Goal: Navigation & Orientation: Understand site structure

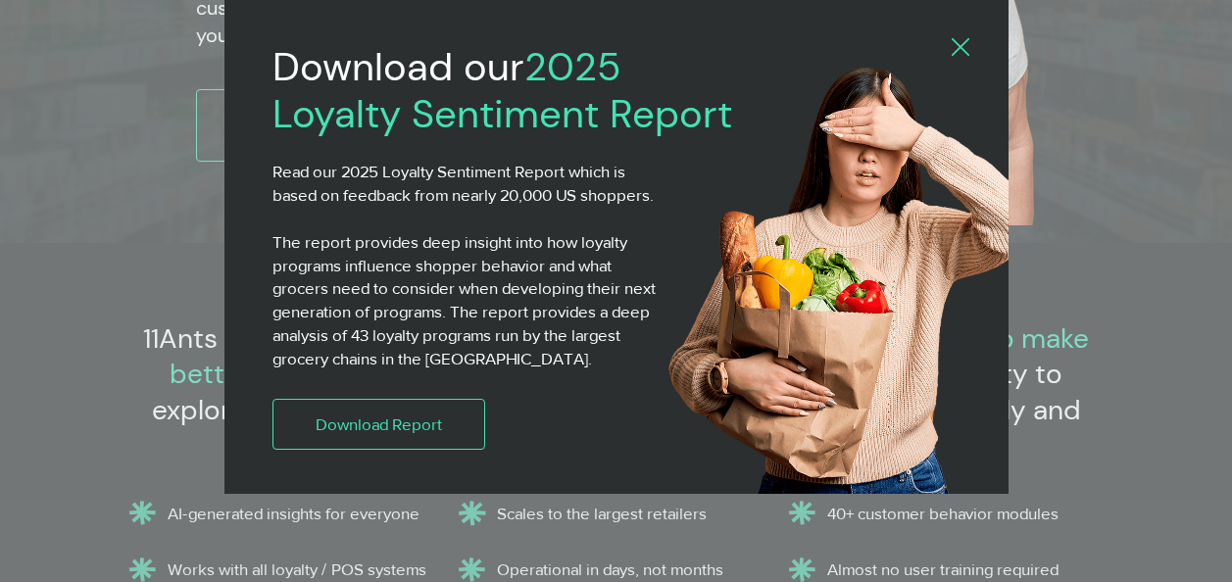
click at [962, 41] on icon "Back to site" at bounding box center [961, 47] width 18 height 18
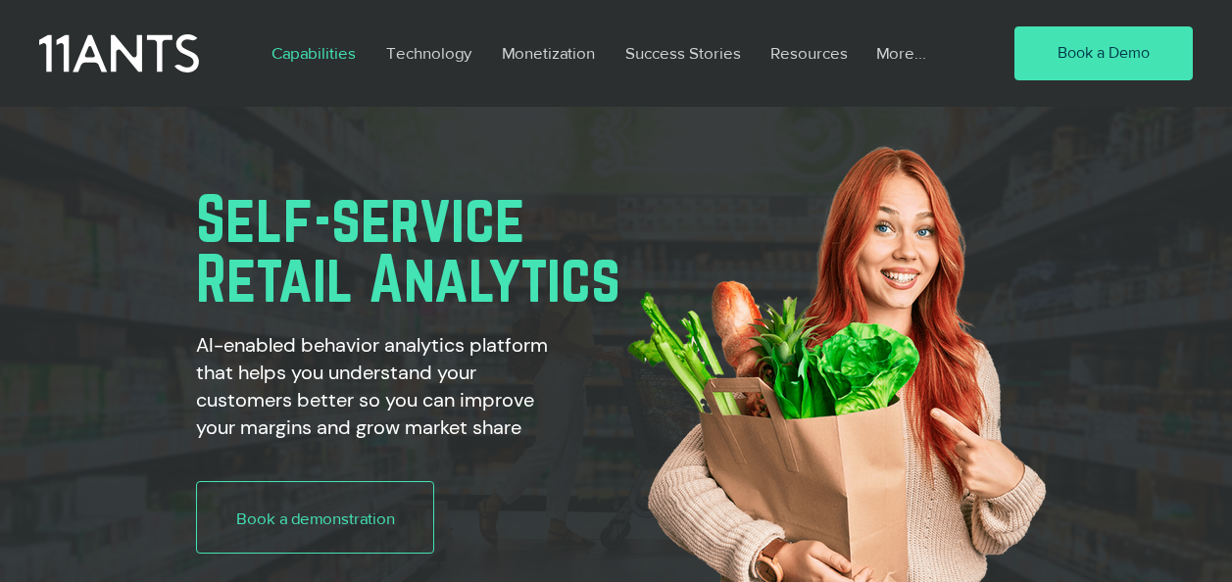
scroll to position [0, 598]
click at [358, 50] on p "Capabilities" at bounding box center [314, 52] width 104 height 45
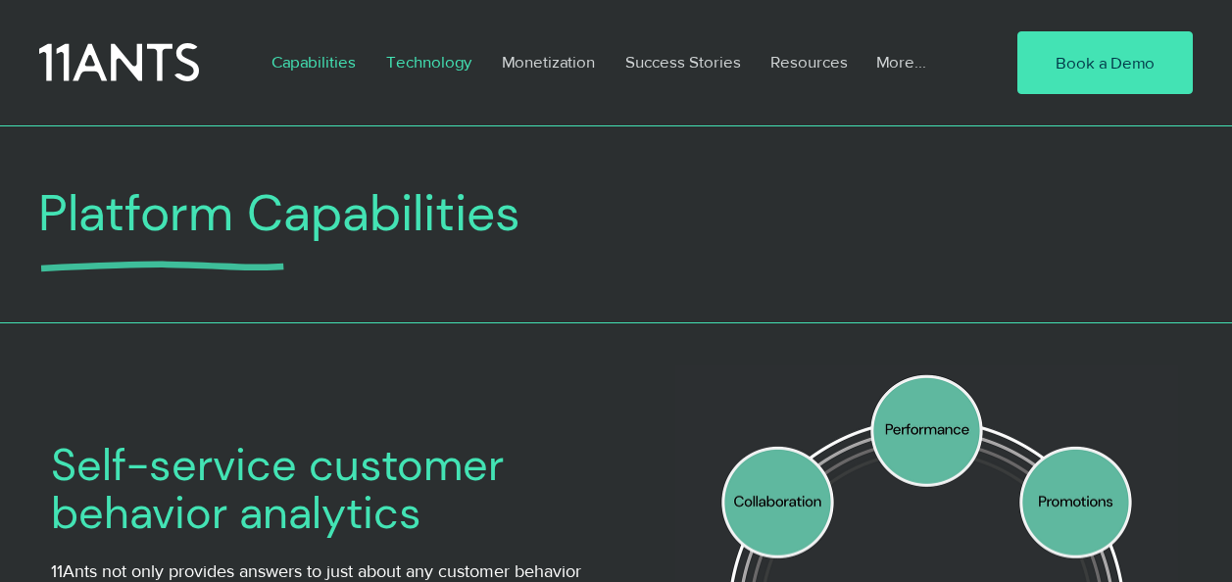
click at [419, 61] on p "Technology" at bounding box center [428, 61] width 105 height 45
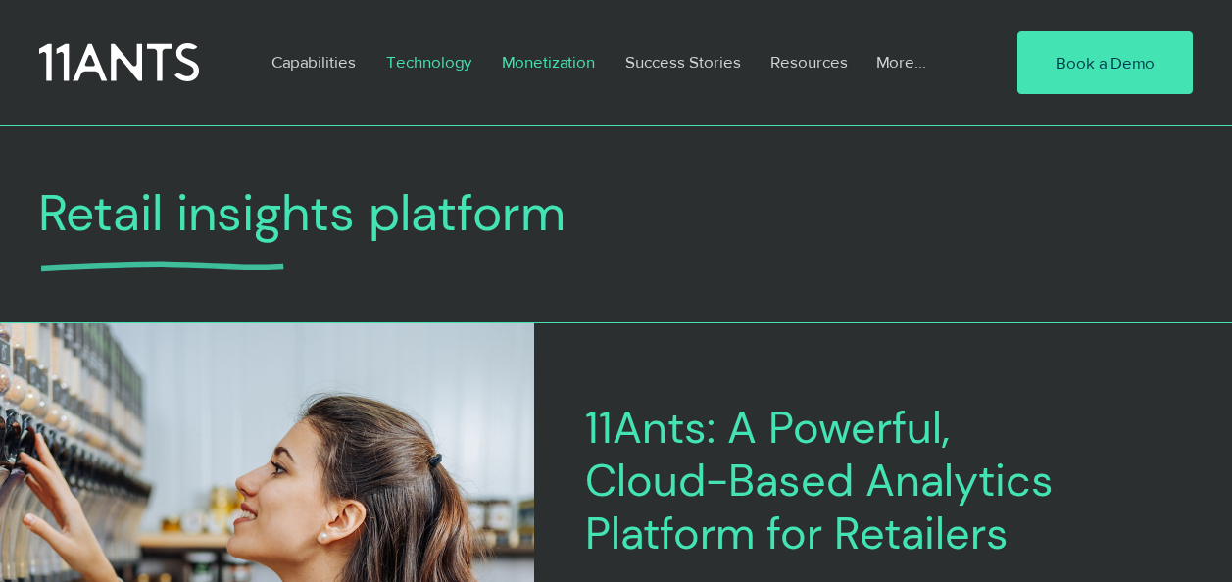
click at [528, 52] on p "Monetization" at bounding box center [548, 61] width 113 height 45
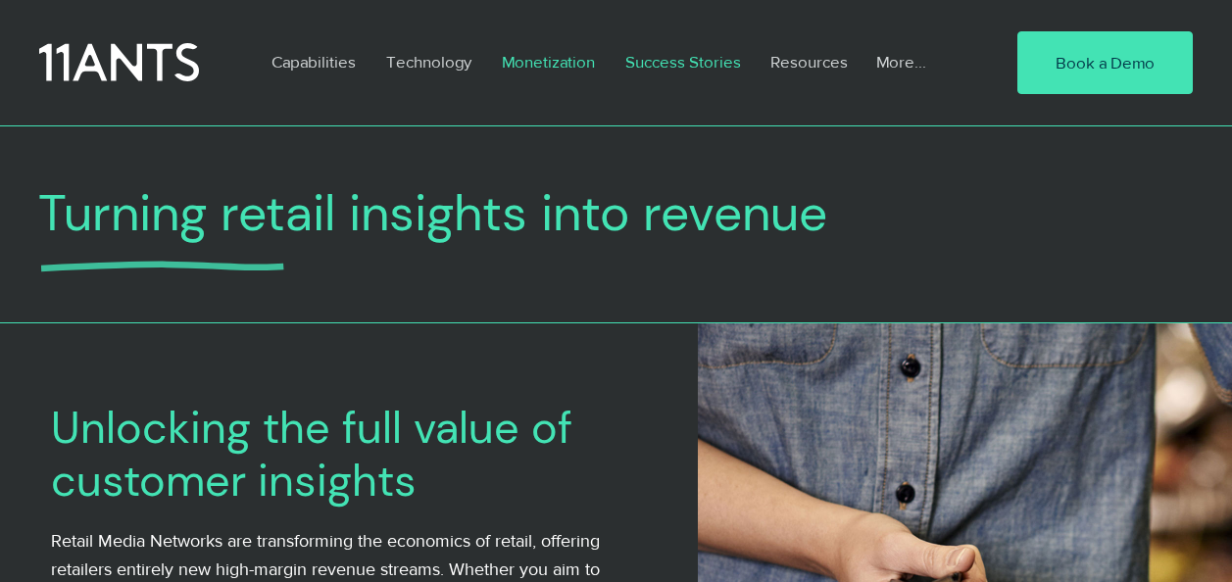
click at [659, 60] on p "Success Stories" at bounding box center [683, 61] width 135 height 45
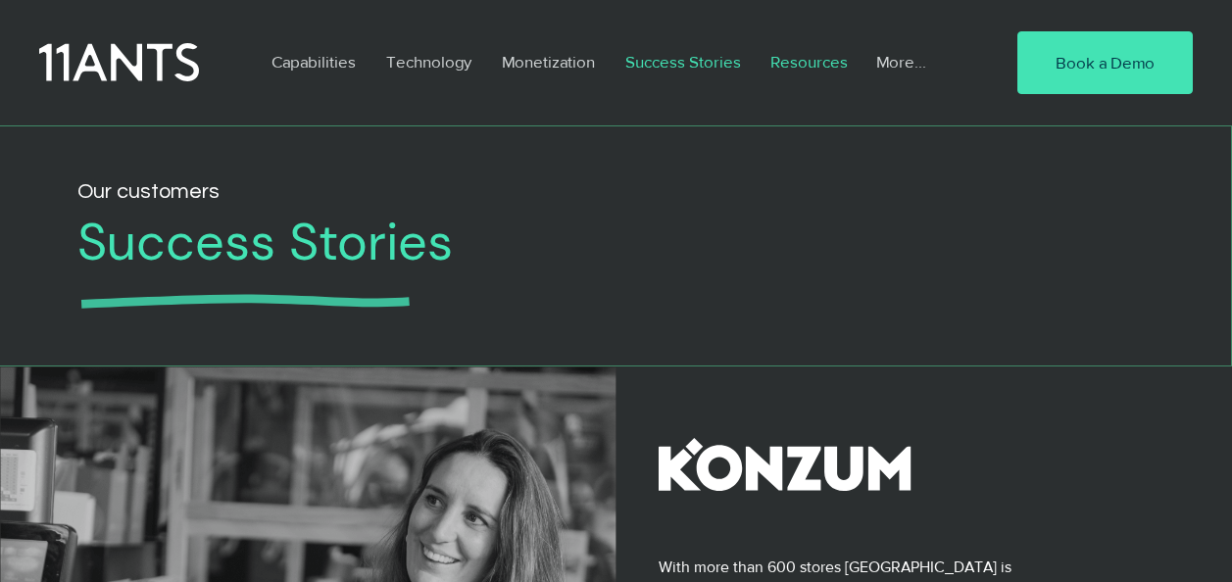
click at [806, 54] on p "Resources" at bounding box center [809, 61] width 97 height 45
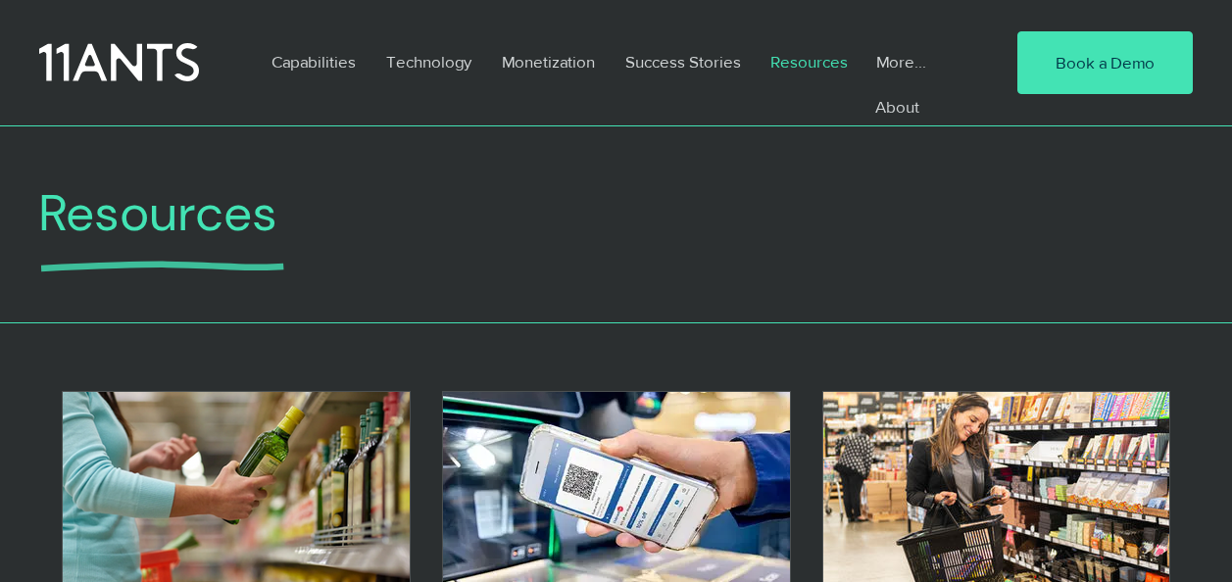
click at [889, 56] on p "More..." at bounding box center [902, 61] width 70 height 45
click at [909, 104] on p "About" at bounding box center [897, 106] width 61 height 31
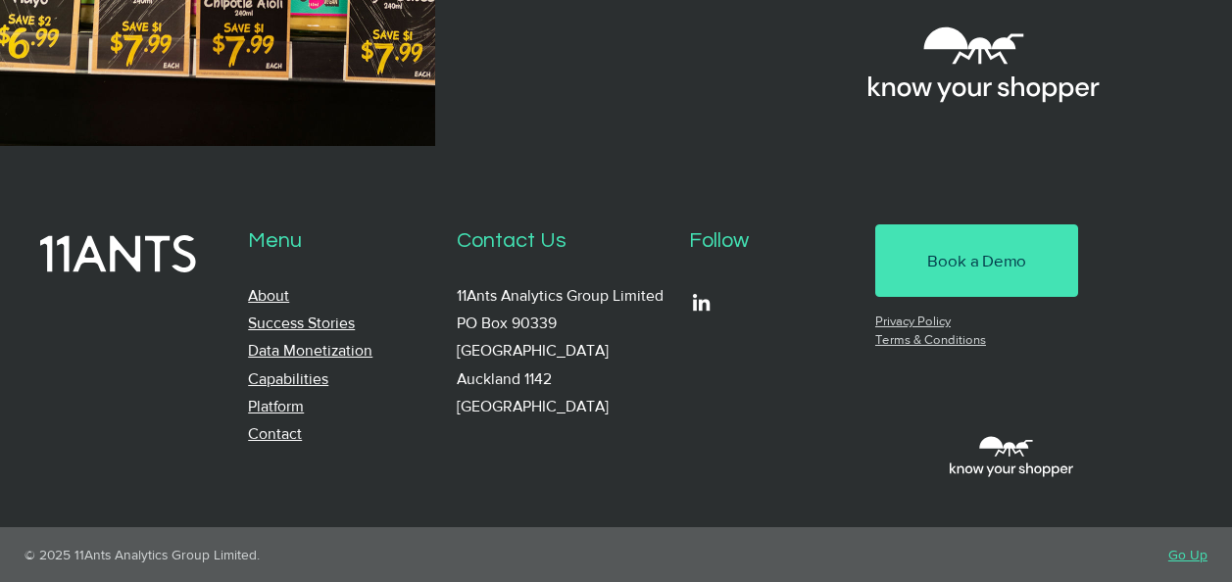
scroll to position [2067, 0]
